Goal: Information Seeking & Learning: Learn about a topic

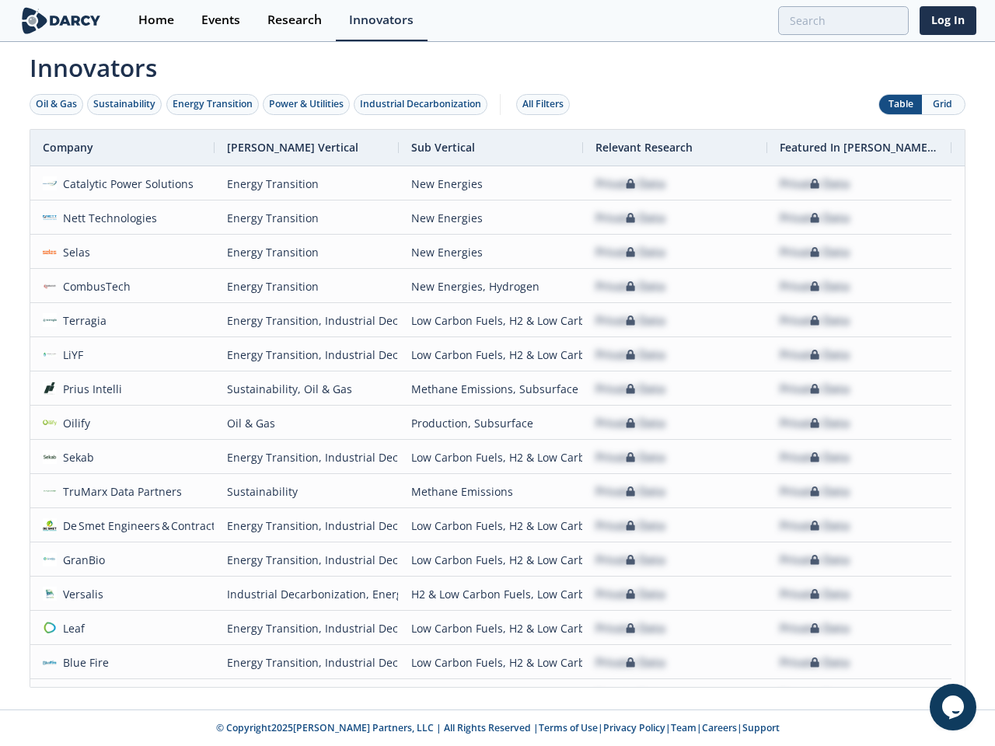
click at [57, 104] on div "Oil & Gas" at bounding box center [56, 104] width 41 height 14
click at [125, 104] on div "Sustainability" at bounding box center [124, 104] width 62 height 14
click at [213, 104] on div "Energy Transition" at bounding box center [213, 104] width 80 height 14
click at [308, 104] on div "Power & Utilities" at bounding box center [306, 104] width 75 height 14
click at [424, 104] on div "Industrial Decarbonization" at bounding box center [420, 104] width 121 height 14
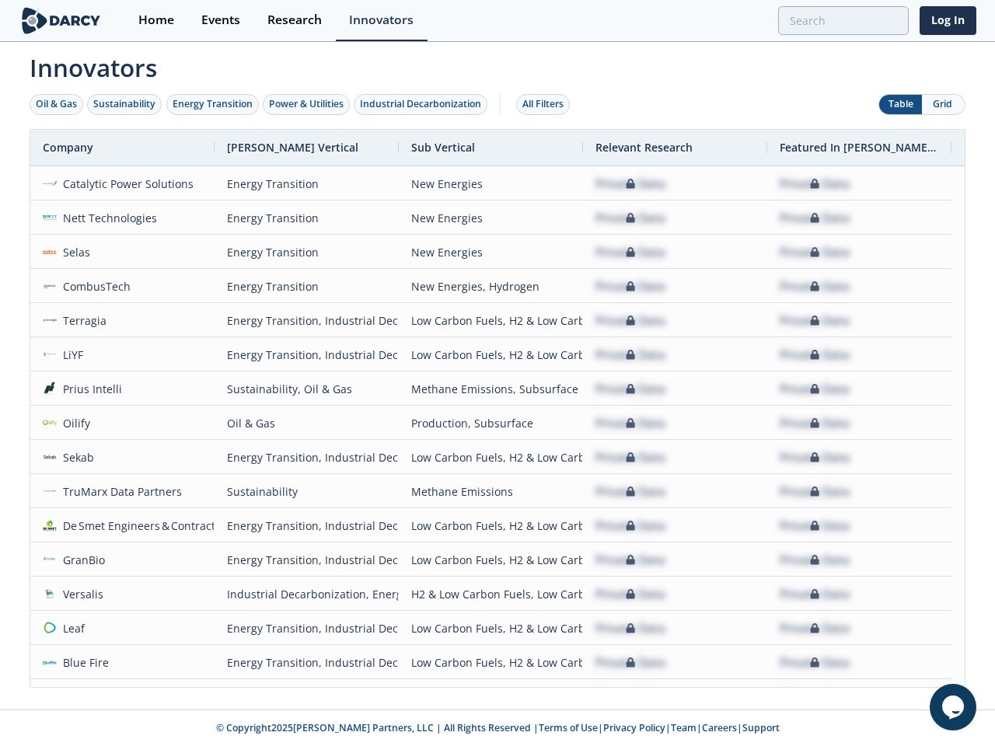
click at [547, 104] on div "All Filters" at bounding box center [542, 104] width 41 height 14
